Goal: Feedback & Contribution: Submit feedback/report problem

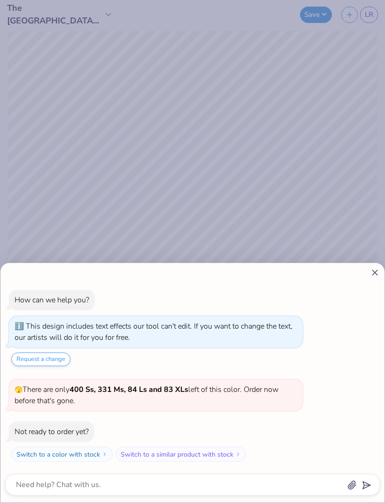
type textarea "x"
click at [373, 274] on icon at bounding box center [375, 273] width 10 height 10
type textarea "x"
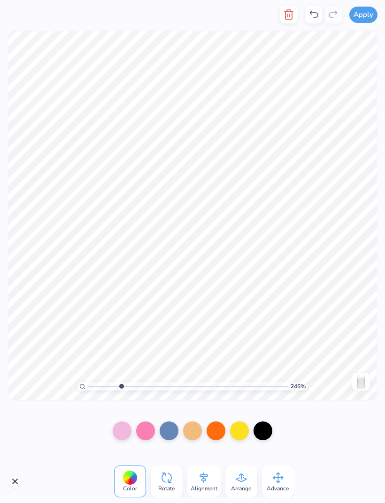
click at [21, 475] on div "Color Rotate Alignment Arrange Advance" at bounding box center [192, 481] width 385 height 43
click at [14, 481] on button "Close" at bounding box center [15, 481] width 15 height 15
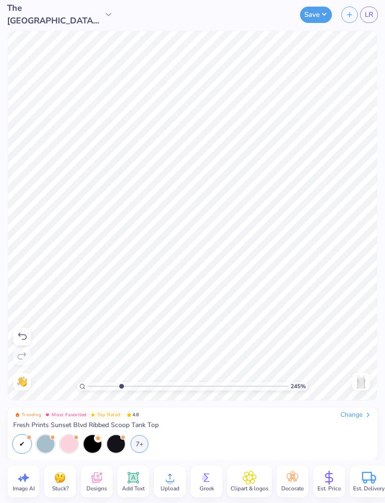
click at [367, 14] on span "LR" at bounding box center [369, 14] width 8 height 11
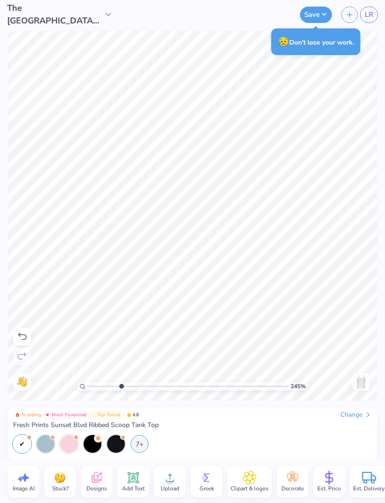
type input "2.45027514741078"
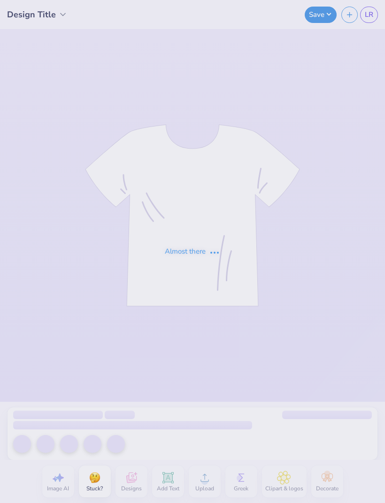
click at [93, 488] on div "Almost there" at bounding box center [192, 251] width 385 height 503
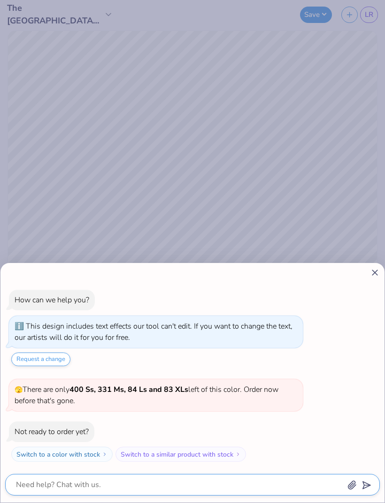
click at [147, 482] on textarea at bounding box center [179, 485] width 329 height 13
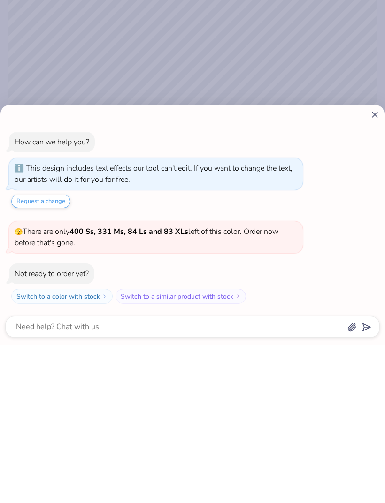
click at [376, 270] on line at bounding box center [374, 272] width 5 height 5
type textarea "x"
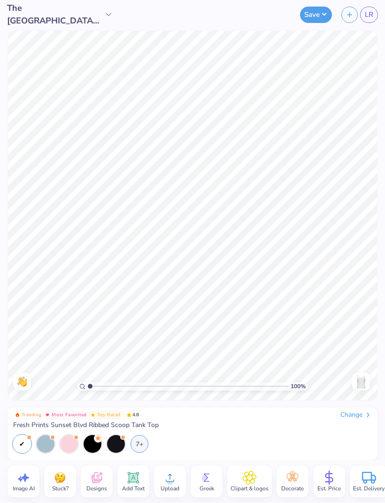
click at [65, 484] on img at bounding box center [60, 478] width 14 height 14
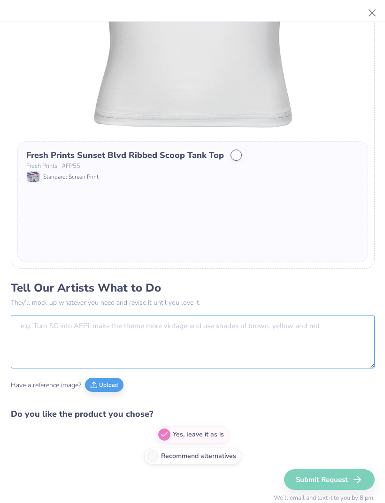
click at [223, 331] on textarea at bounding box center [193, 341] width 364 height 53
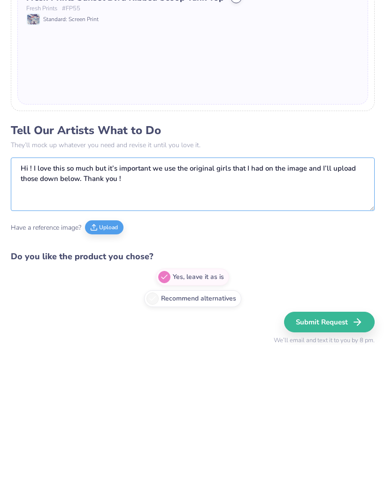
type textarea "Hi ! I love this so much but it’s important we use the original girls that I ha…"
click at [110, 379] on button "Upload" at bounding box center [104, 386] width 38 height 14
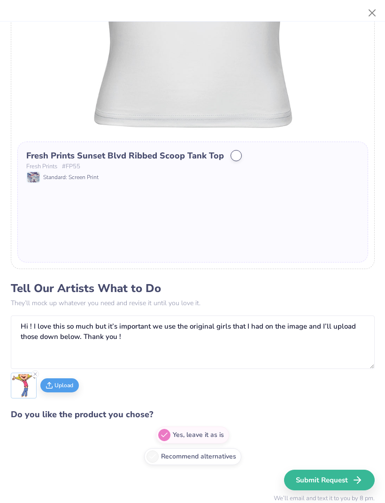
click at [66, 381] on button "Upload" at bounding box center [59, 386] width 38 height 14
click at [99, 387] on button "Upload" at bounding box center [89, 386] width 38 height 14
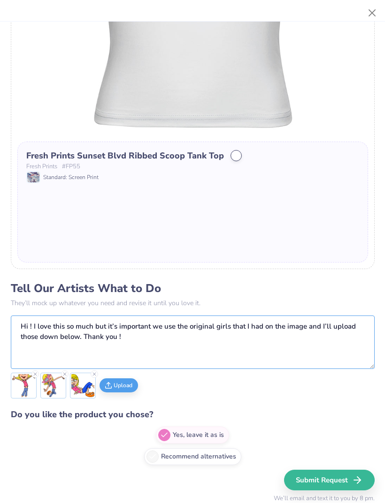
click at [299, 349] on textarea "Hi ! I love this so much but it’s important we use the original girls that I ha…" at bounding box center [193, 342] width 364 height 53
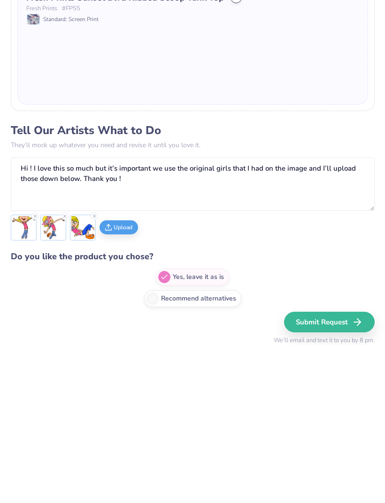
click at [357, 475] on icon "button" at bounding box center [356, 480] width 11 height 11
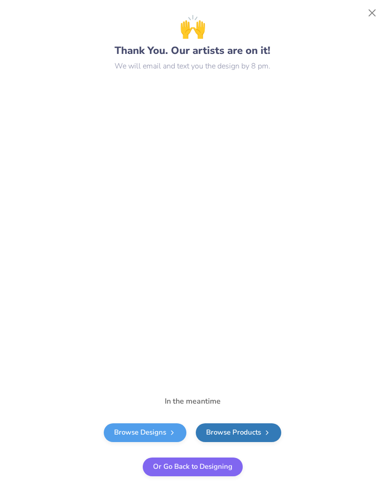
click at [371, 9] on button "Close" at bounding box center [372, 13] width 18 height 18
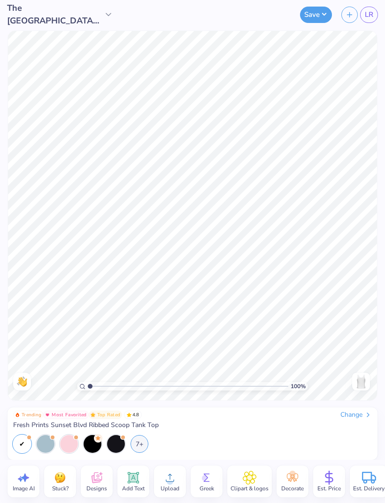
click at [68, 479] on div "Stuck?" at bounding box center [60, 482] width 32 height 32
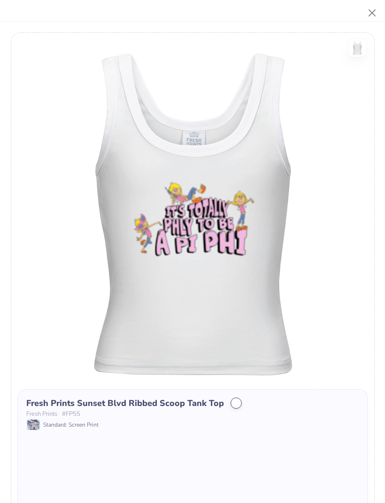
click at [67, 488] on div "Fresh Prints Sunset Blvd Ribbed Scoop Tank Top Fresh Prints # FP55 Standard: Sc…" at bounding box center [192, 449] width 351 height 121
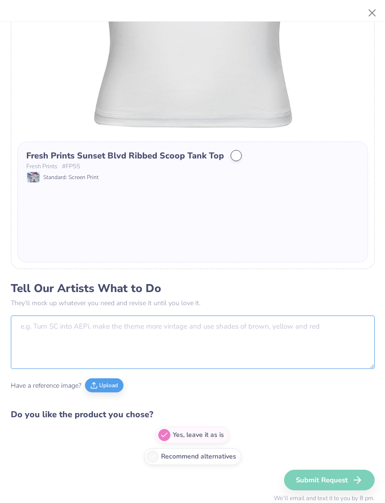
click at [154, 342] on textarea at bounding box center [193, 342] width 364 height 53
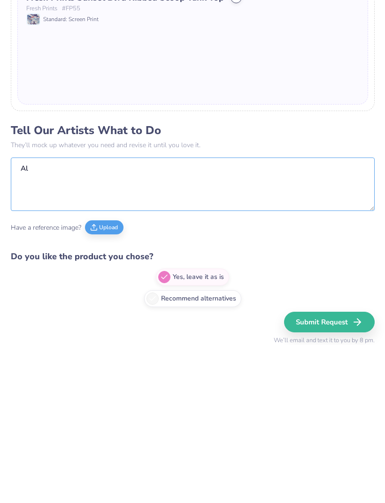
type textarea "A"
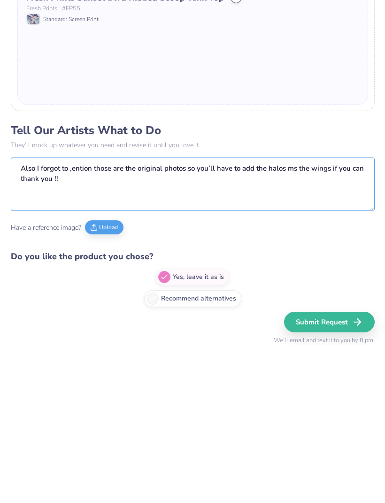
click at [88, 316] on textarea "Also I forgot to ,ention those are the original photos so you’ll have to add th…" at bounding box center [193, 342] width 364 height 53
click at [76, 316] on textarea "Also I forgot to ,mention those are the original photos so you’ll have to add t…" at bounding box center [193, 342] width 364 height 53
click at [306, 316] on textarea "Also I forgot to mention those are the original photos so you’ll have to add th…" at bounding box center [193, 342] width 364 height 53
click at [334, 316] on textarea "Also I forgot to mention those are the original photos so you’ll have to add th…" at bounding box center [193, 342] width 364 height 53
click at [257, 316] on textarea "Also I forgot to mention those are the original photos so you’ll have to add th…" at bounding box center [193, 342] width 364 height 53
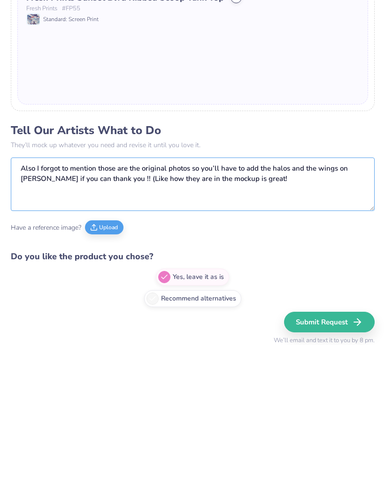
type textarea "Also I forgot to mention those are the original photos so you’ll have to add th…"
click at [322, 470] on button "Submit Request" at bounding box center [329, 480] width 91 height 21
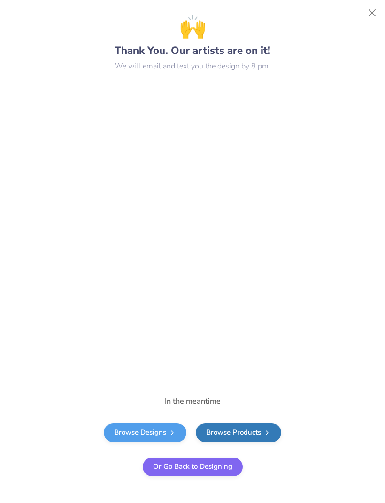
click at [361, 7] on div "🙌 Thank You. Our artists are on it! We will email and text you the design by 8 …" at bounding box center [192, 251] width 385 height 503
click at [360, 7] on div "🙌 Thank You. Our artists are on it! We will email and text you the design by 8 …" at bounding box center [192, 251] width 385 height 503
click at [371, 14] on button "Close" at bounding box center [372, 13] width 18 height 18
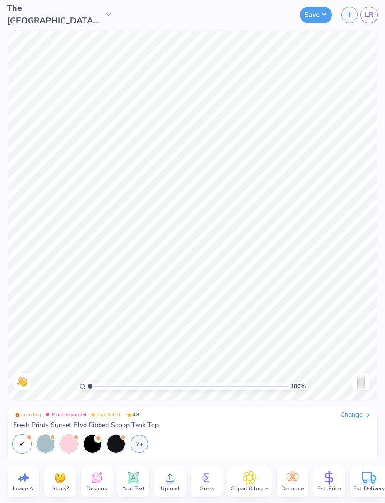
click at [366, 17] on span "LR" at bounding box center [369, 14] width 8 height 11
